Goal: Check status: Check status

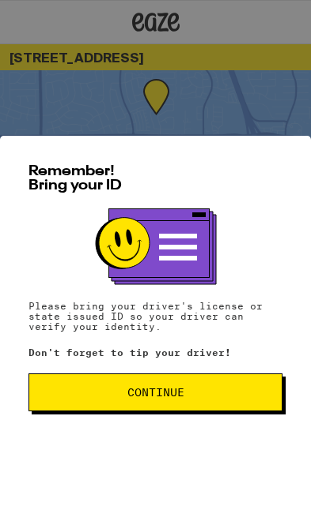
click at [228, 399] on button "Continue" at bounding box center [155, 393] width 254 height 38
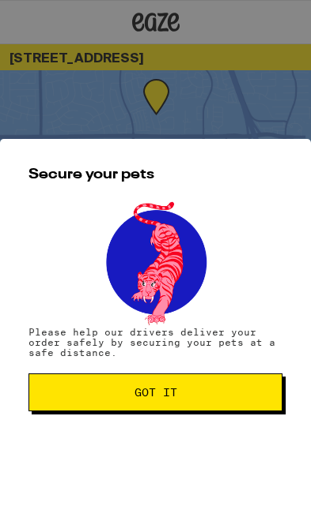
click at [230, 397] on span "Got it" at bounding box center [155, 392] width 227 height 11
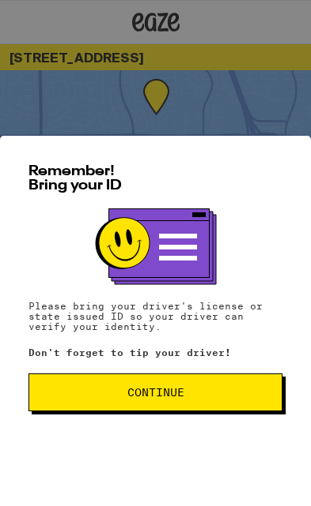
click at [200, 406] on button "Continue" at bounding box center [155, 393] width 254 height 38
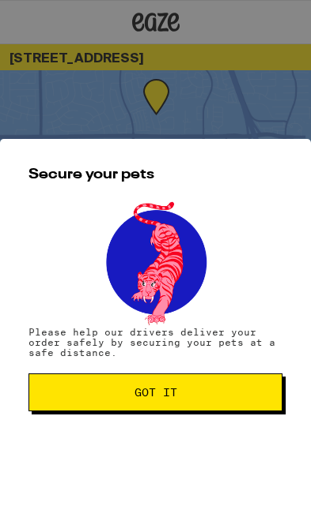
click at [215, 399] on button "Got it" at bounding box center [155, 393] width 254 height 38
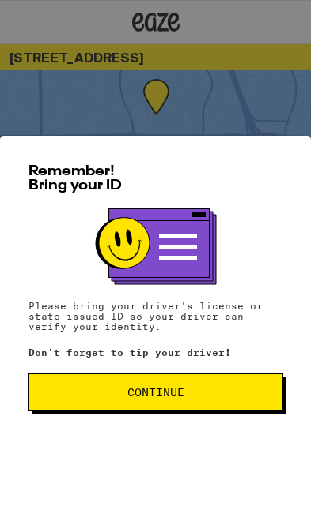
click at [235, 408] on button "Continue" at bounding box center [155, 393] width 254 height 38
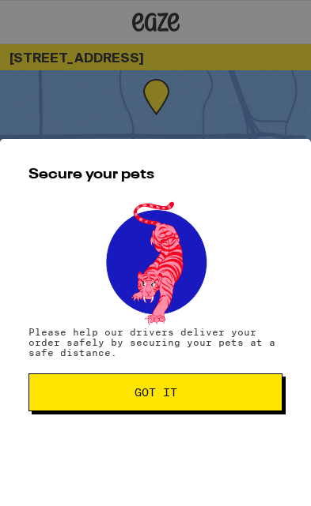
click at [233, 393] on span "Got it" at bounding box center [155, 392] width 227 height 11
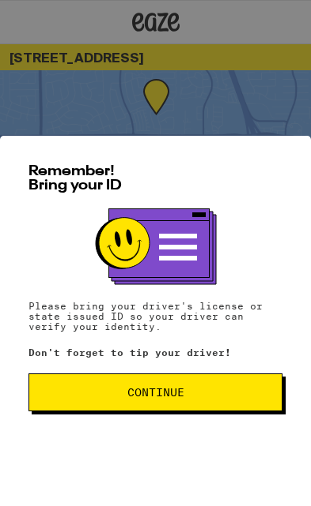
click at [217, 400] on button "Continue" at bounding box center [155, 393] width 254 height 38
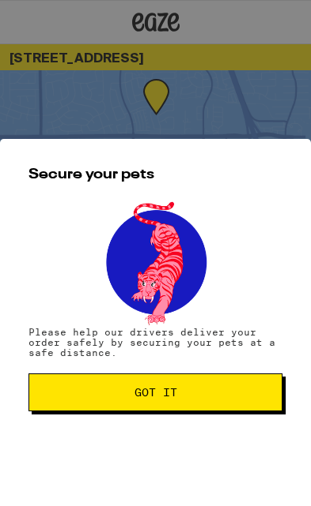
click at [230, 389] on span "Got it" at bounding box center [155, 392] width 227 height 11
